Goal: Find specific page/section: Find specific page/section

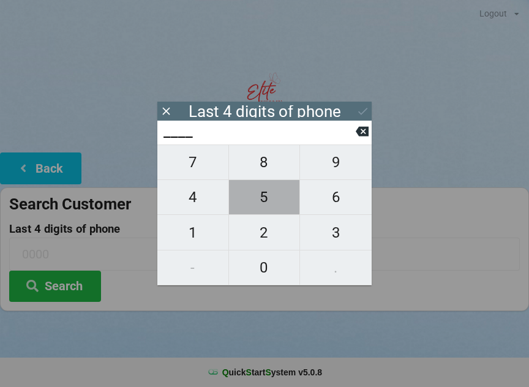
click at [261, 210] on span "5" at bounding box center [264, 197] width 71 height 26
type input "5___"
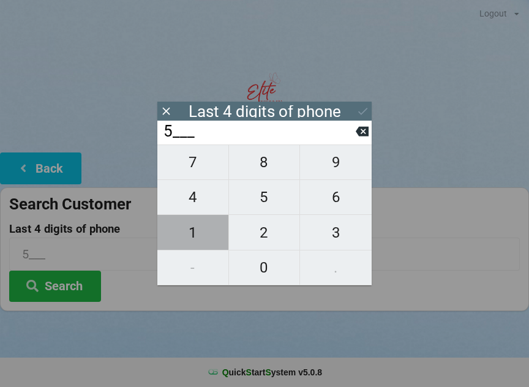
click at [195, 241] on span "1" at bounding box center [192, 233] width 71 height 26
type input "51__"
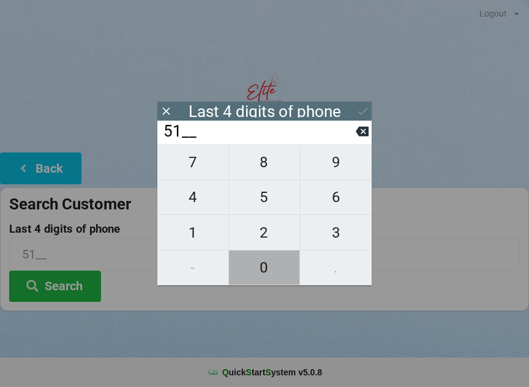
click at [261, 277] on span "0" at bounding box center [264, 268] width 71 height 26
type input "510_"
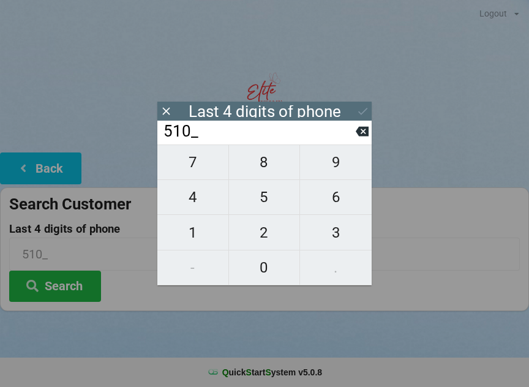
click at [345, 207] on span "6" at bounding box center [336, 197] width 72 height 26
type input "5106"
click at [360, 115] on icon at bounding box center [362, 111] width 13 height 13
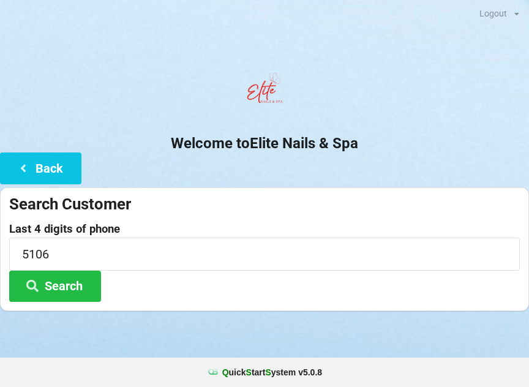
click at [68, 288] on button "Search" at bounding box center [55, 286] width 92 height 31
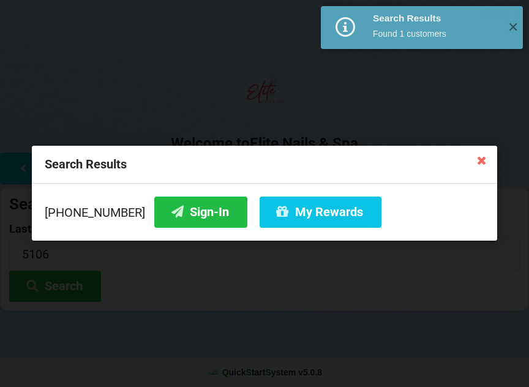
click at [185, 216] on button "Sign-In" at bounding box center [200, 212] width 93 height 31
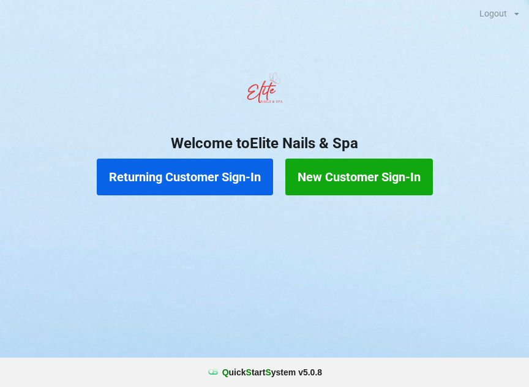
click at [196, 170] on button "Returning Customer Sign-In" at bounding box center [185, 177] width 176 height 37
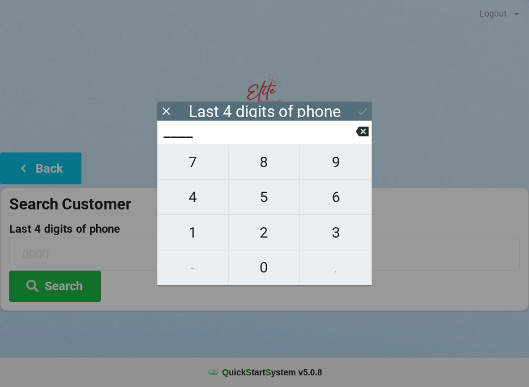
click at [255, 270] on span "0" at bounding box center [264, 268] width 71 height 26
type input "0___"
click at [268, 163] on span "8" at bounding box center [264, 162] width 71 height 26
type input "08__"
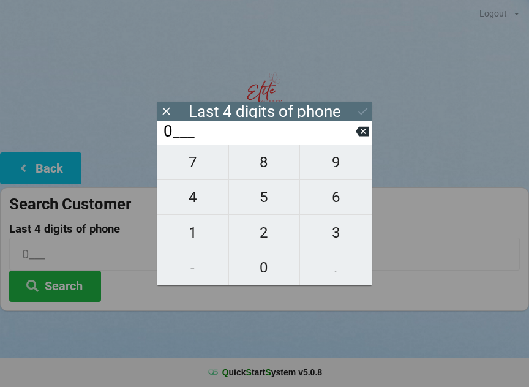
type input "08__"
click at [276, 240] on span "2" at bounding box center [264, 233] width 71 height 26
type input "082_"
click at [268, 265] on span "0" at bounding box center [264, 268] width 71 height 26
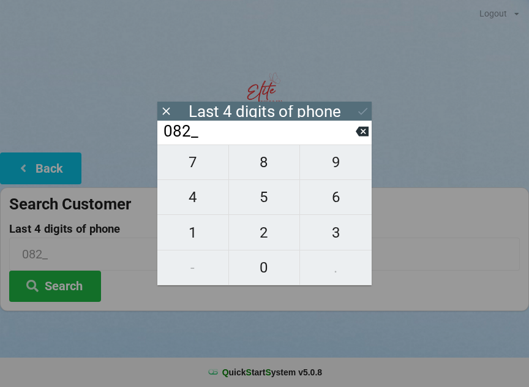
type input "0820"
click at [85, 294] on button "Search" at bounding box center [55, 286] width 92 height 31
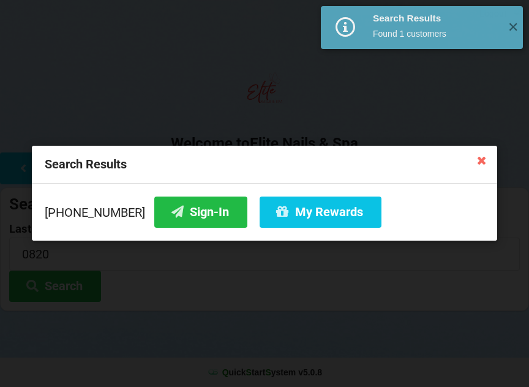
click at [311, 219] on button "My Rewards" at bounding box center [321, 212] width 122 height 31
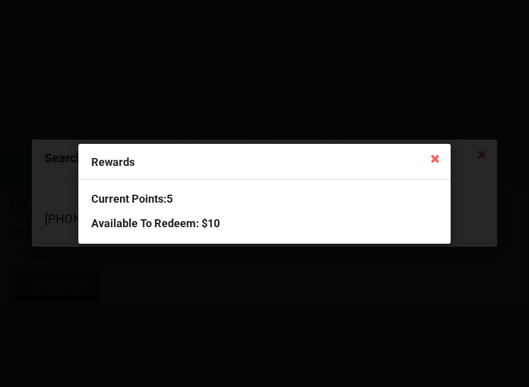
click at [432, 159] on icon at bounding box center [435, 158] width 20 height 20
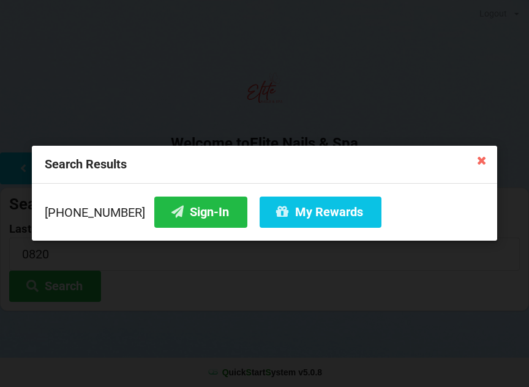
click at [198, 219] on button "Sign-In" at bounding box center [200, 212] width 93 height 31
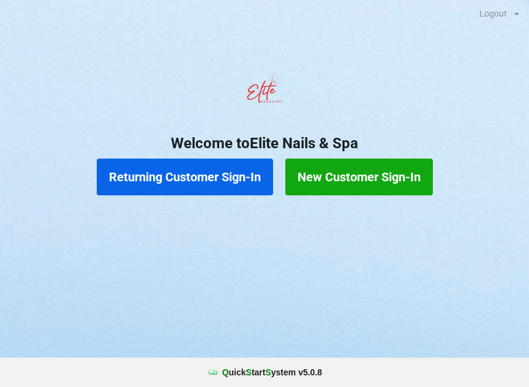
click at [182, 170] on button "Returning Customer Sign-In" at bounding box center [185, 177] width 176 height 37
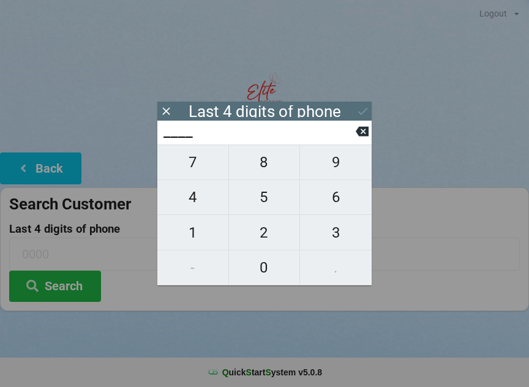
click at [258, 169] on span "8" at bounding box center [264, 162] width 71 height 26
type input "8___"
click at [336, 206] on span "6" at bounding box center [336, 197] width 72 height 26
type input "86__"
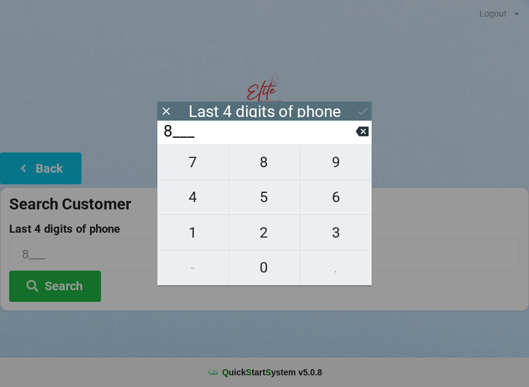
type input "86__"
click at [340, 239] on span "3" at bounding box center [336, 233] width 72 height 26
type input "863_"
click at [339, 236] on span "3" at bounding box center [336, 233] width 72 height 26
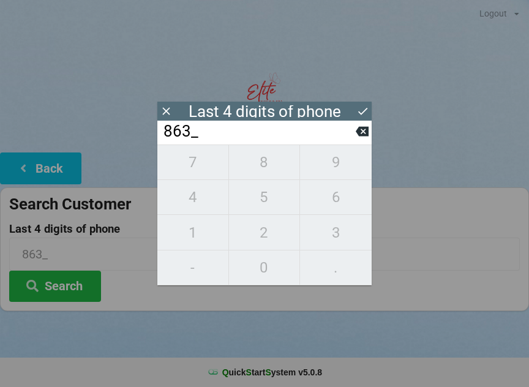
type input "8633"
click at [272, 169] on div "7 8 9 4 5 6 1 2 3 - 0 ." at bounding box center [264, 215] width 214 height 141
click at [263, 164] on div "7 8 9 4 5 6 1 2 3 - 0 ." at bounding box center [264, 215] width 214 height 141
click at [364, 132] on icon at bounding box center [362, 132] width 13 height 10
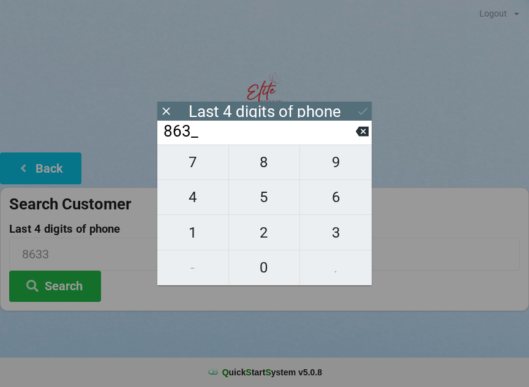
click at [350, 139] on input "863_" at bounding box center [258, 132] width 193 height 20
click at [356, 138] on icon at bounding box center [362, 131] width 13 height 13
click at [357, 138] on icon at bounding box center [362, 131] width 13 height 13
click at [365, 138] on icon at bounding box center [362, 131] width 13 height 13
click at [359, 140] on button at bounding box center [362, 131] width 13 height 17
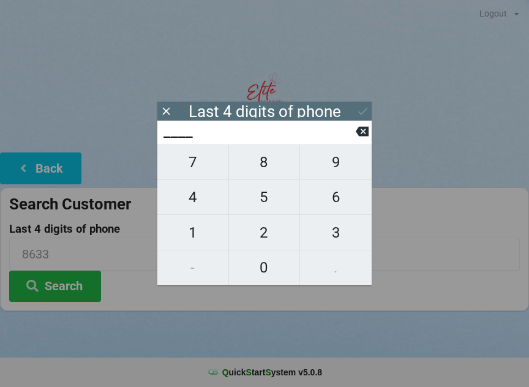
click at [193, 238] on span "1" at bounding box center [192, 233] width 71 height 26
type input "1___"
click at [193, 235] on span "1" at bounding box center [192, 233] width 71 height 26
type input "11__"
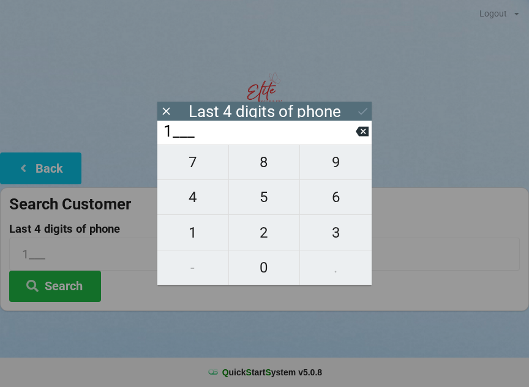
type input "11__"
click at [193, 230] on span "1" at bounding box center [192, 233] width 71 height 26
type input "111_"
click at [265, 265] on span "0" at bounding box center [264, 268] width 71 height 26
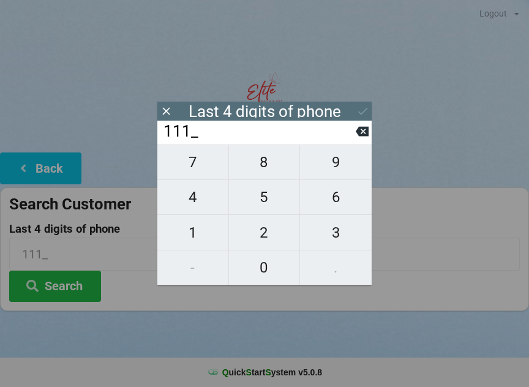
type input "1110"
click at [175, 104] on div "Last 4 digits of phone" at bounding box center [264, 111] width 214 height 19
click at [184, 107] on div "Last 4 digits of phone" at bounding box center [264, 111] width 214 height 19
click at [164, 111] on icon at bounding box center [166, 111] width 13 height 13
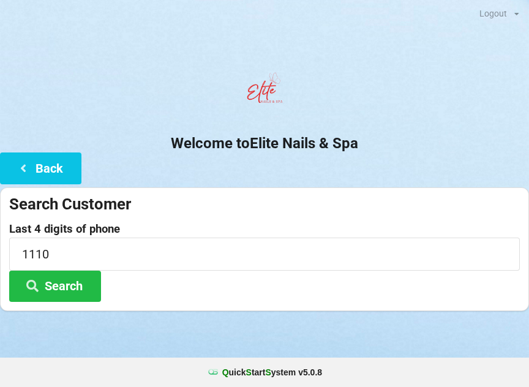
click at [26, 162] on icon at bounding box center [23, 167] width 15 height 10
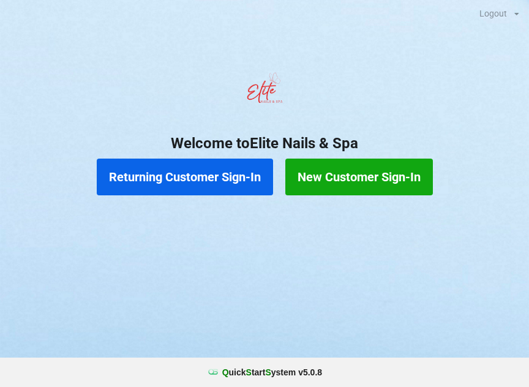
click at [176, 162] on button "Returning Customer Sign-In" at bounding box center [185, 177] width 176 height 37
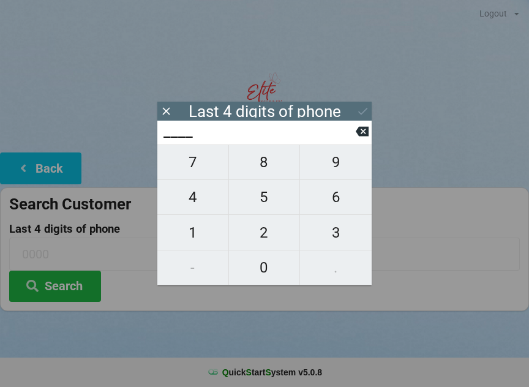
click at [183, 203] on span "4" at bounding box center [192, 197] width 71 height 26
type input "4___"
click at [194, 173] on span "7" at bounding box center [192, 162] width 71 height 26
type input "47__"
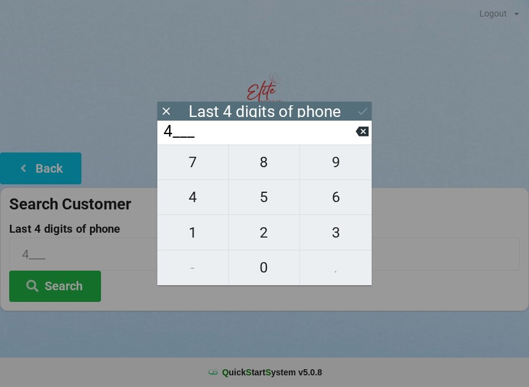
type input "47__"
click at [268, 228] on span "2" at bounding box center [264, 233] width 71 height 26
type input "472_"
click at [337, 165] on span "9" at bounding box center [336, 162] width 72 height 26
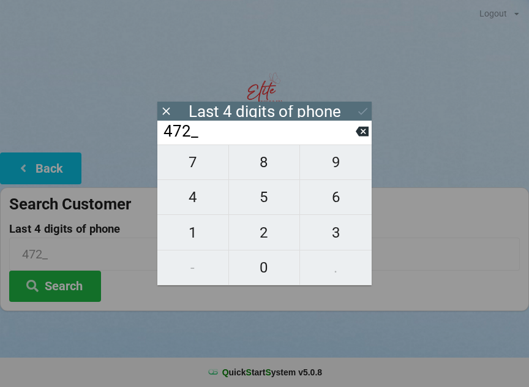
type input "4729"
click at [360, 116] on icon at bounding box center [362, 111] width 13 height 13
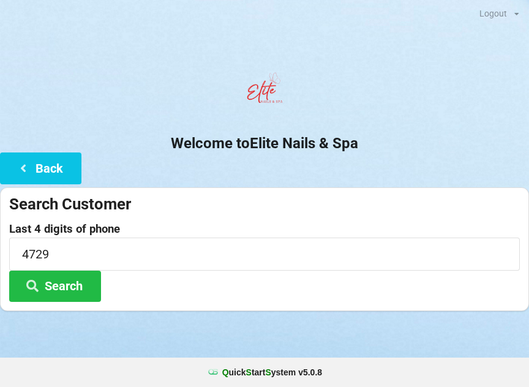
click at [75, 276] on button "Search" at bounding box center [55, 286] width 92 height 31
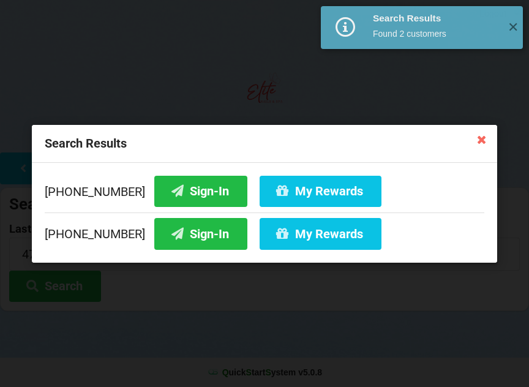
click at [181, 233] on button "Sign-In" at bounding box center [200, 233] width 93 height 31
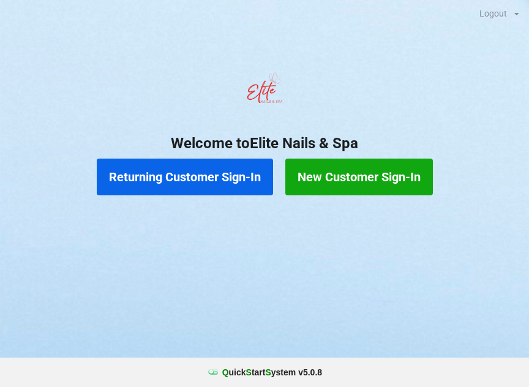
click at [167, 161] on button "Returning Customer Sign-In" at bounding box center [185, 177] width 176 height 37
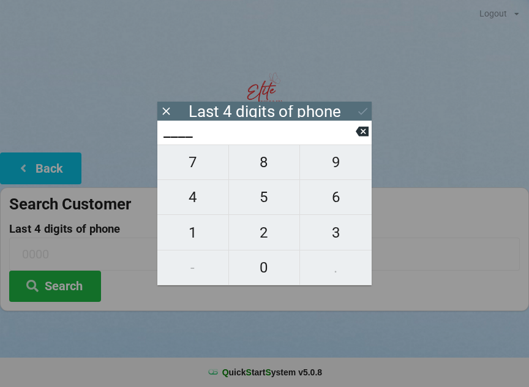
click at [197, 170] on span "7" at bounding box center [192, 162] width 71 height 26
type input "7___"
click at [192, 159] on span "7" at bounding box center [192, 162] width 71 height 26
type input "77__"
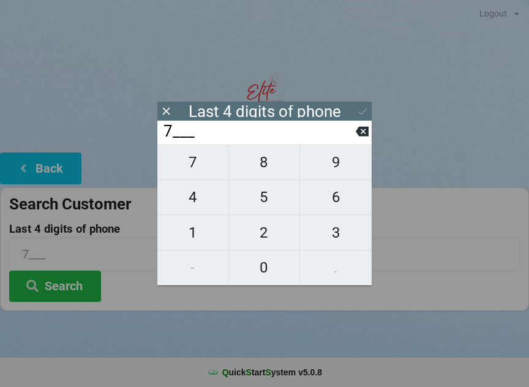
type input "77__"
click at [330, 175] on span "9" at bounding box center [336, 162] width 72 height 26
type input "779_"
click at [211, 236] on span "1" at bounding box center [192, 233] width 71 height 26
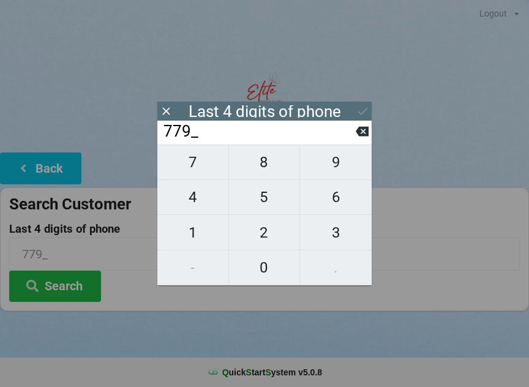
type input "7791"
click at [119, 89] on div at bounding box center [264, 93] width 529 height 52
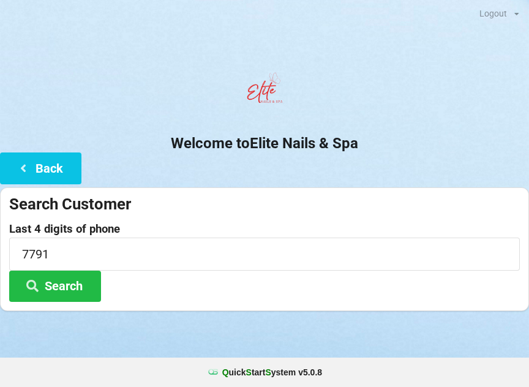
click at [56, 287] on button "Search" at bounding box center [55, 286] width 92 height 31
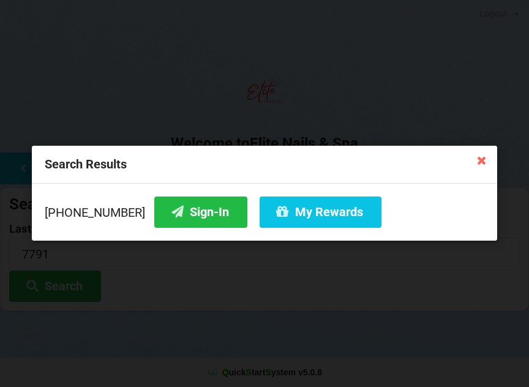
click at [478, 165] on icon at bounding box center [481, 160] width 20 height 20
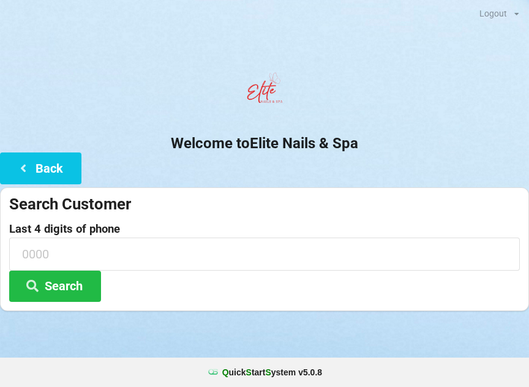
click at [36, 182] on button "Back" at bounding box center [40, 167] width 81 height 31
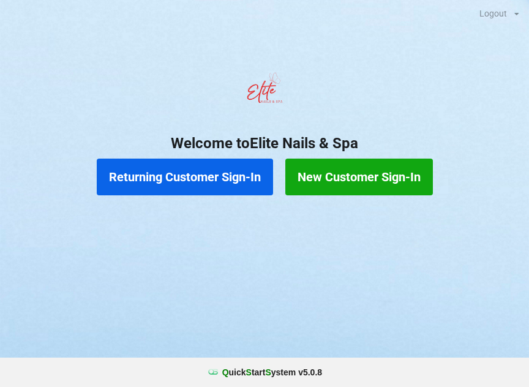
click at [366, 173] on button "New Customer Sign-In" at bounding box center [359, 177] width 148 height 37
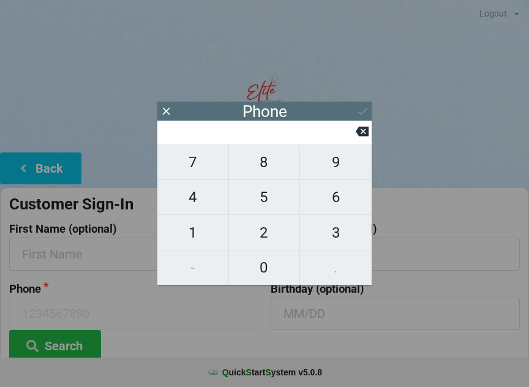
click at [358, 129] on icon at bounding box center [362, 131] width 13 height 13
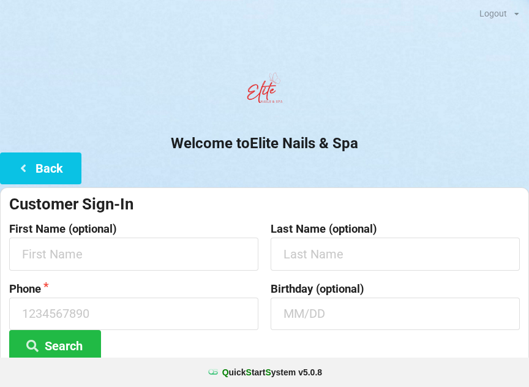
click at [163, 102] on div at bounding box center [264, 93] width 529 height 52
click at [64, 244] on input "text" at bounding box center [133, 254] width 249 height 32
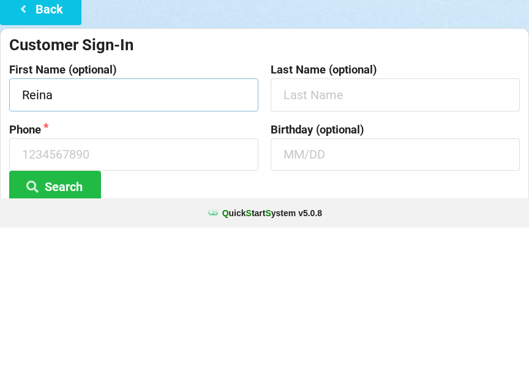
type input "Reina"
click at [57, 330] on button "Search" at bounding box center [55, 345] width 92 height 31
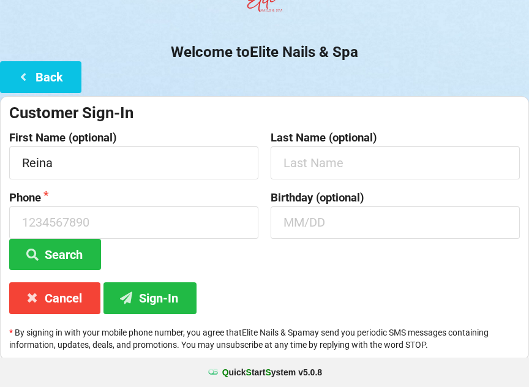
click at [55, 250] on button "Search" at bounding box center [55, 254] width 92 height 31
click at [44, 75] on button "Back" at bounding box center [40, 76] width 81 height 31
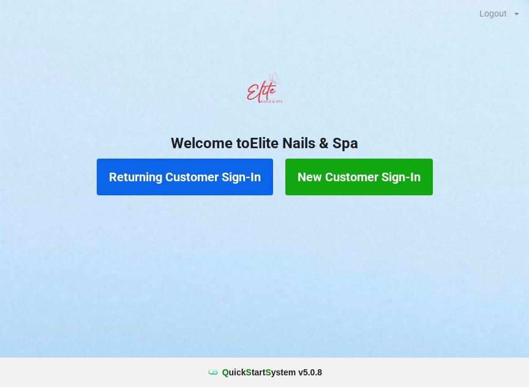
click at [211, 178] on button "Returning Customer Sign-In" at bounding box center [185, 177] width 176 height 37
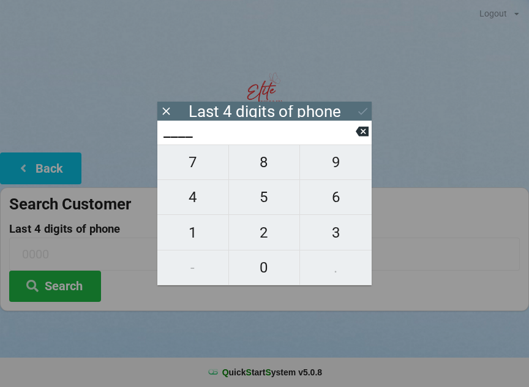
click at [260, 204] on span "5" at bounding box center [264, 197] width 71 height 26
type input "5___"
click at [332, 158] on span "9" at bounding box center [336, 162] width 72 height 26
type input "59__"
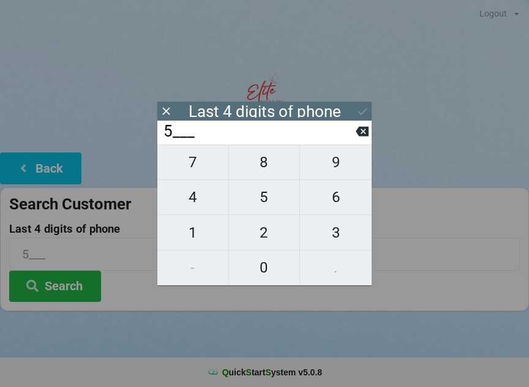
type input "59__"
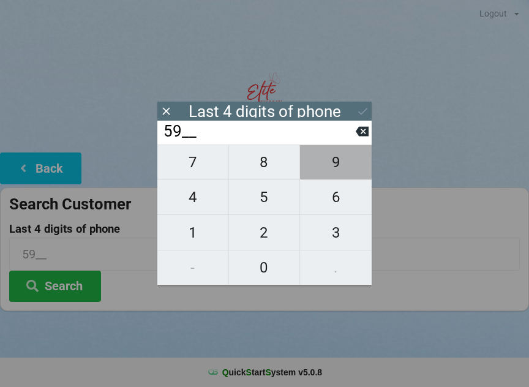
click at [339, 160] on span "9" at bounding box center [336, 162] width 72 height 26
type input "599_"
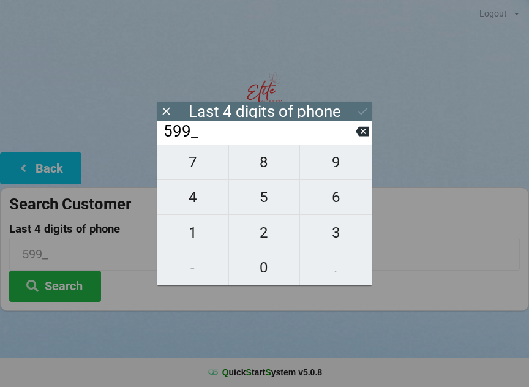
click at [362, 129] on icon at bounding box center [362, 131] width 13 height 13
click at [266, 198] on span "5" at bounding box center [264, 197] width 71 height 26
type input "595_"
click at [333, 170] on span "9" at bounding box center [336, 162] width 72 height 26
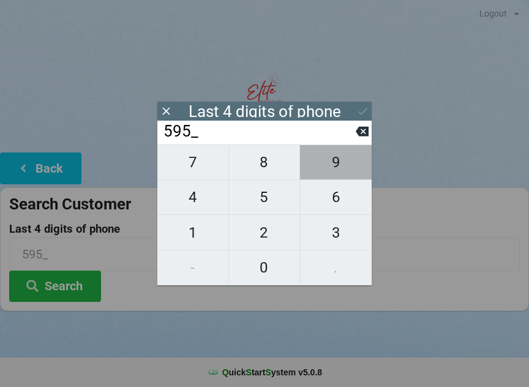
type input "5959"
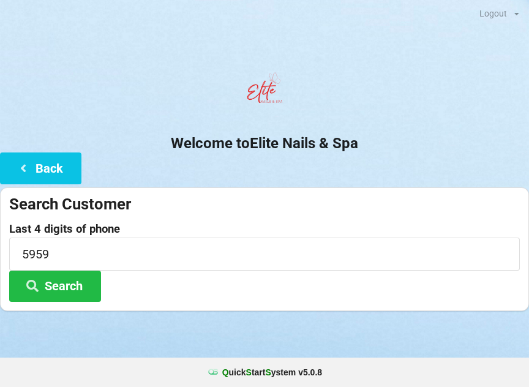
click at [59, 287] on button "Search" at bounding box center [55, 286] width 92 height 31
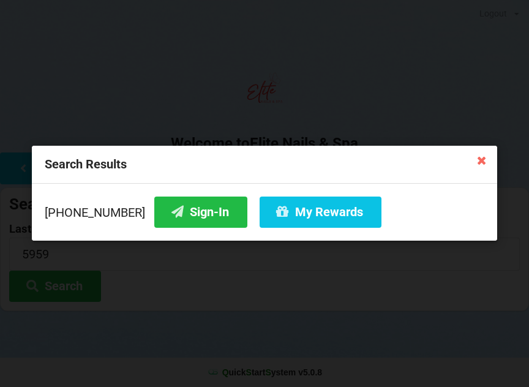
click at [184, 210] on button "Sign-In" at bounding box center [200, 212] width 93 height 31
